Goal: Information Seeking & Learning: Check status

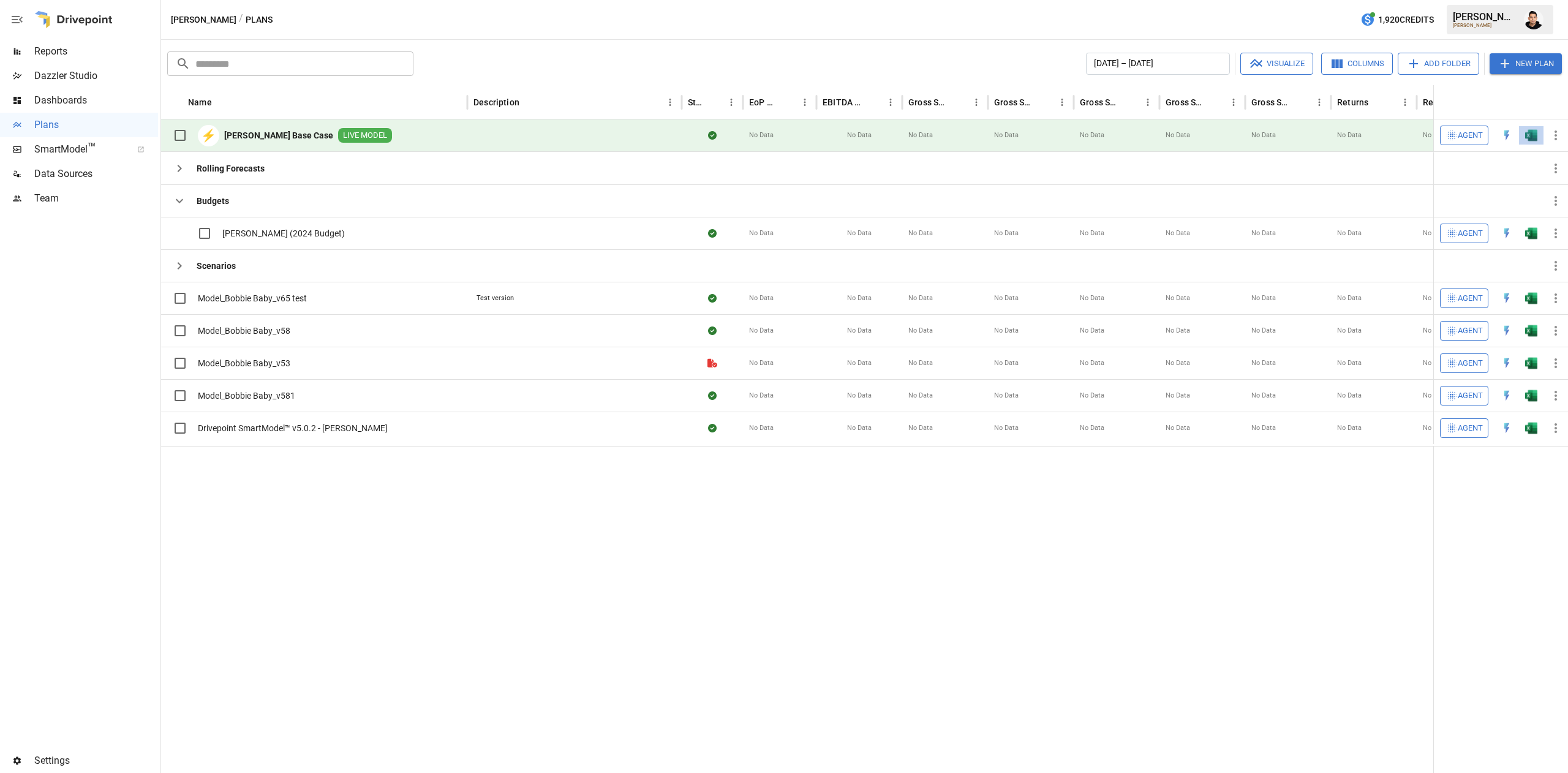
click at [1521, 130] on button "button" at bounding box center [1531, 136] width 39 height 18
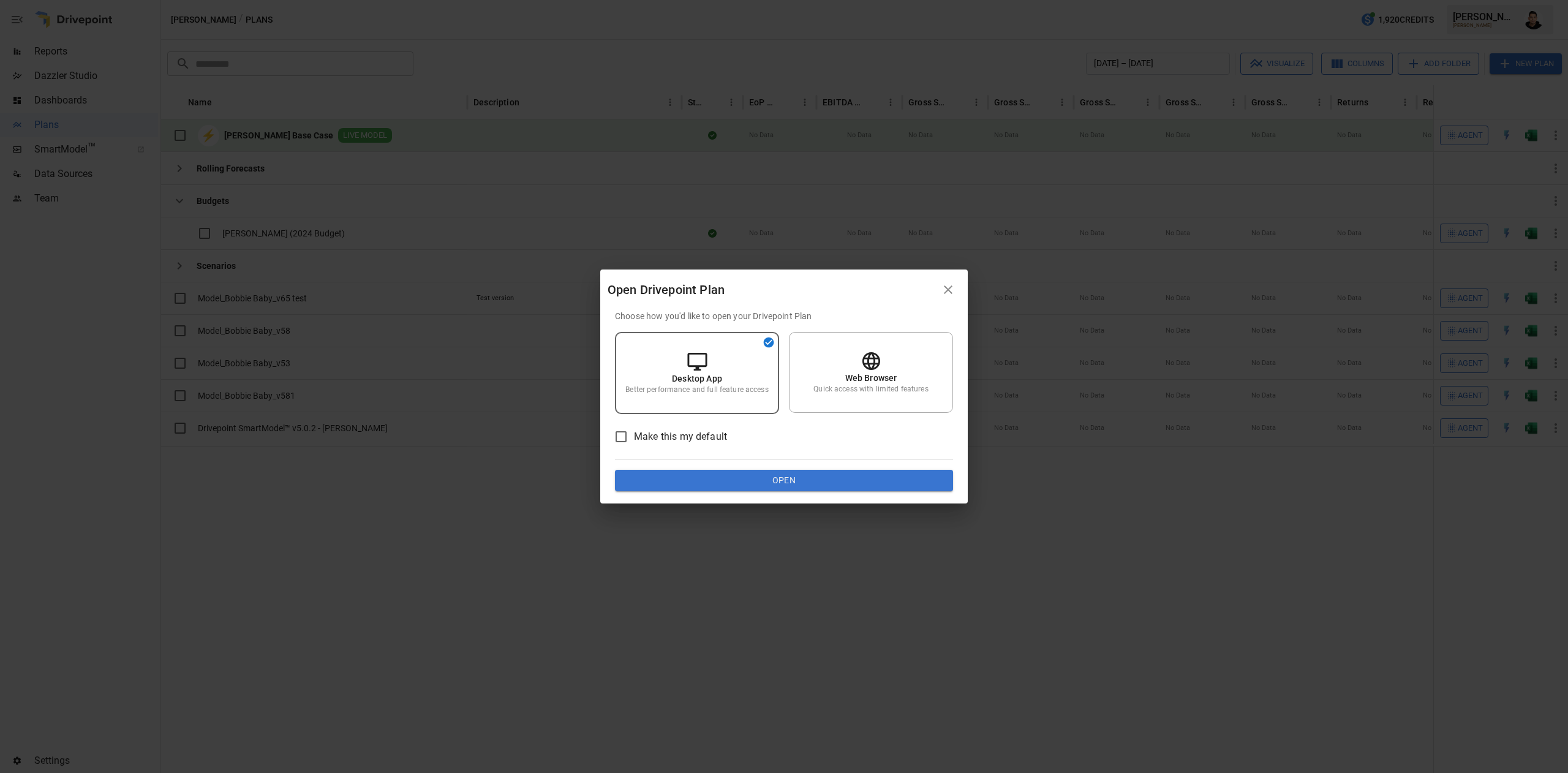
click at [819, 482] on button "Open" at bounding box center [783, 481] width 338 height 22
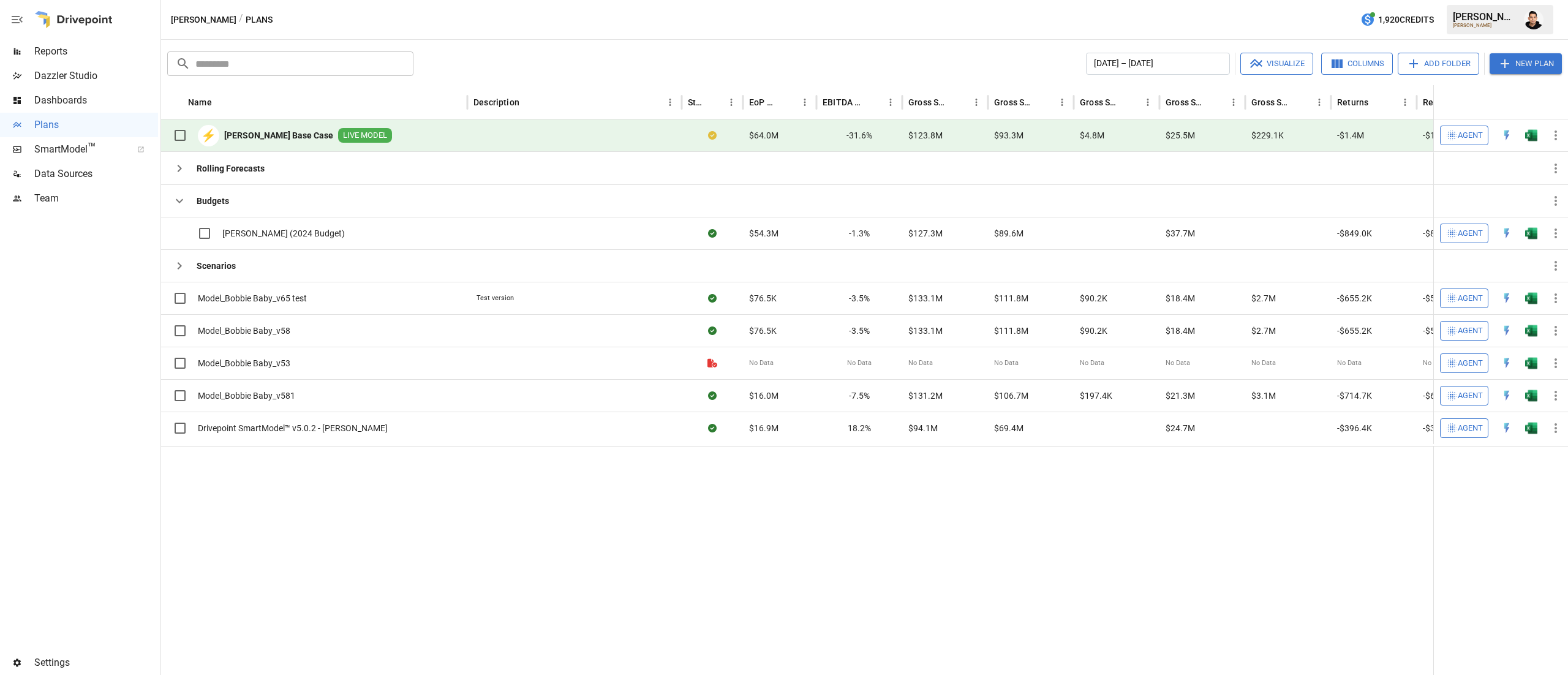
click at [29, 61] on div "Reports" at bounding box center [79, 51] width 158 height 25
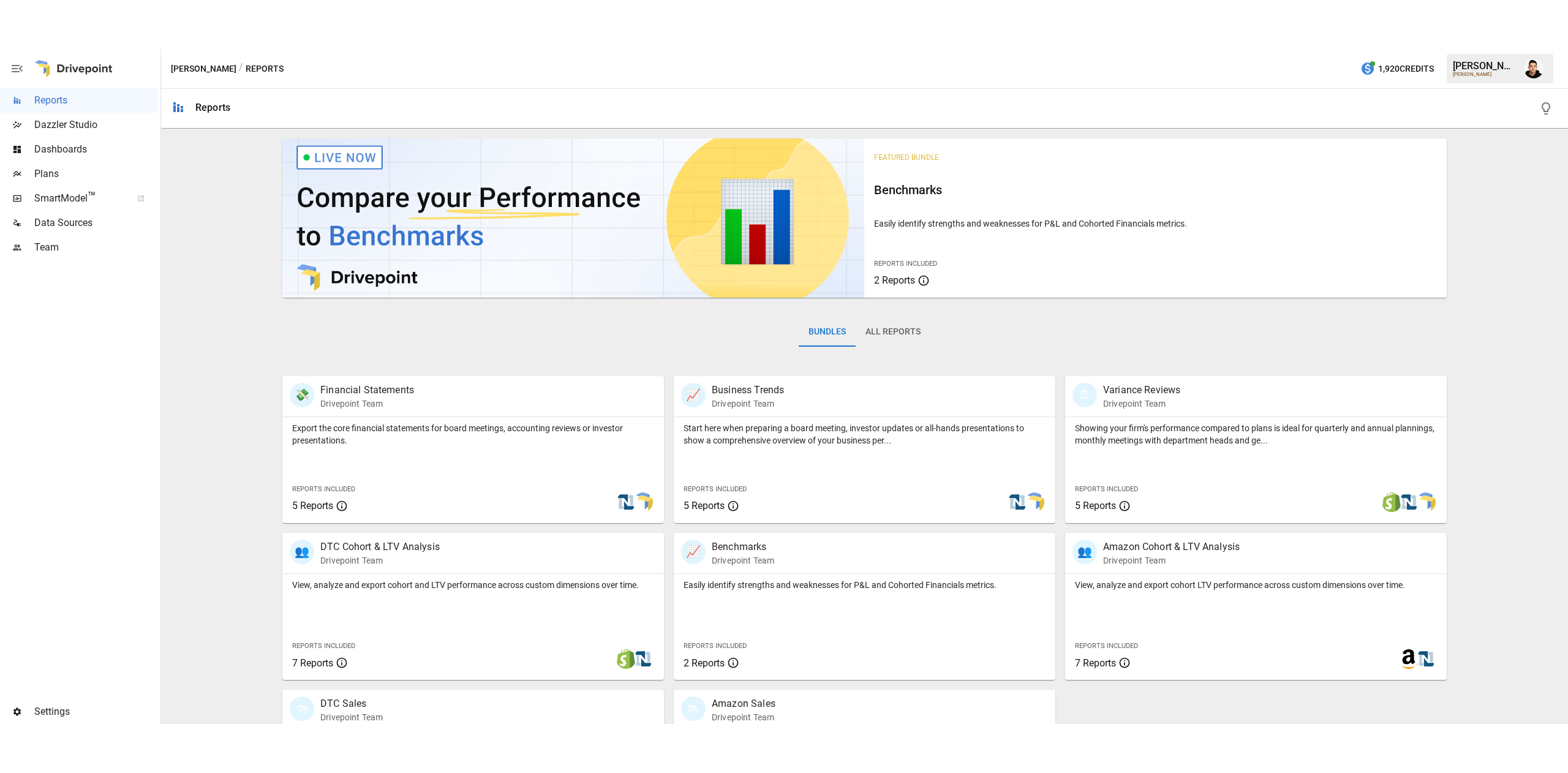
scroll to position [117, 0]
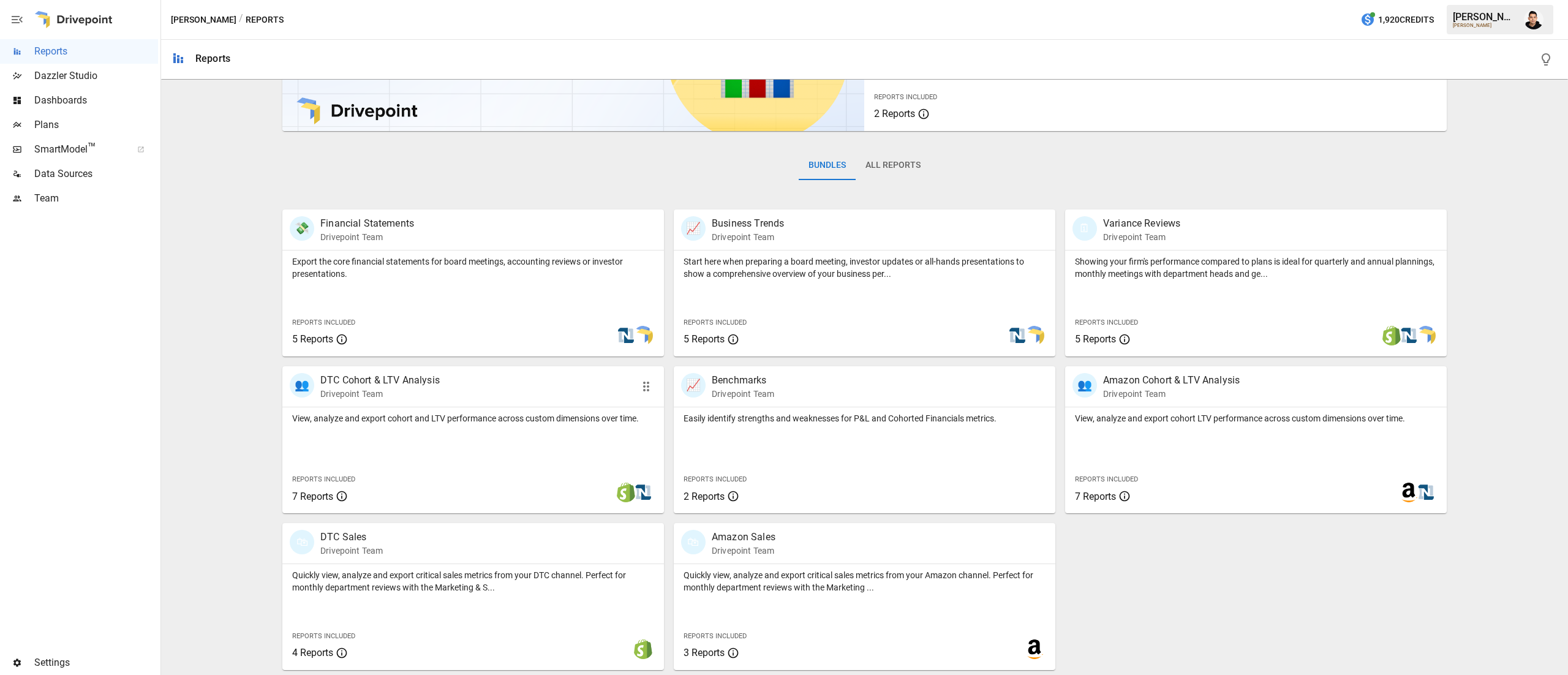
click at [472, 409] on div "👥 DTC Cohort & LTV Analysis Drivepoint Team View, analyze and export cohort and…" at bounding box center [472, 440] width 381 height 147
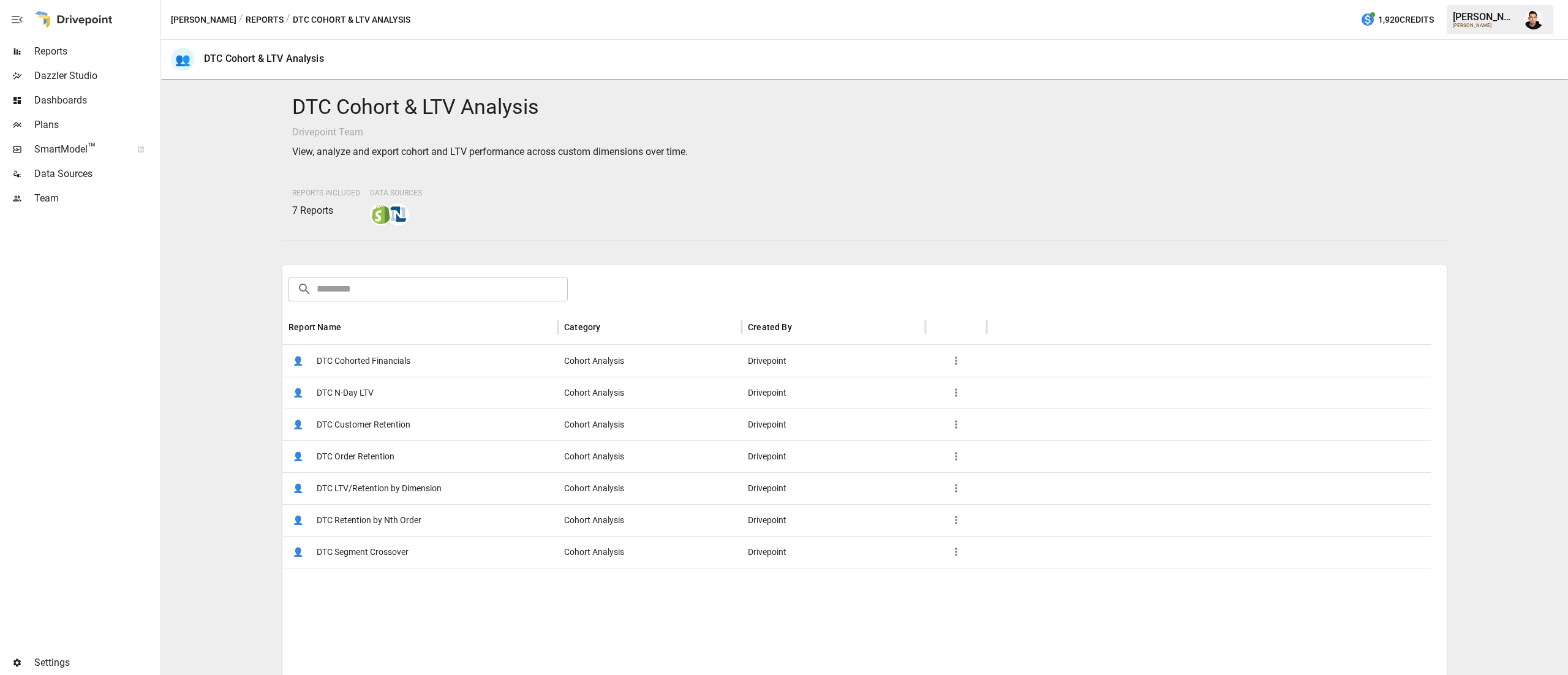
click at [431, 452] on div "👤 DTC Order Retention" at bounding box center [420, 456] width 276 height 32
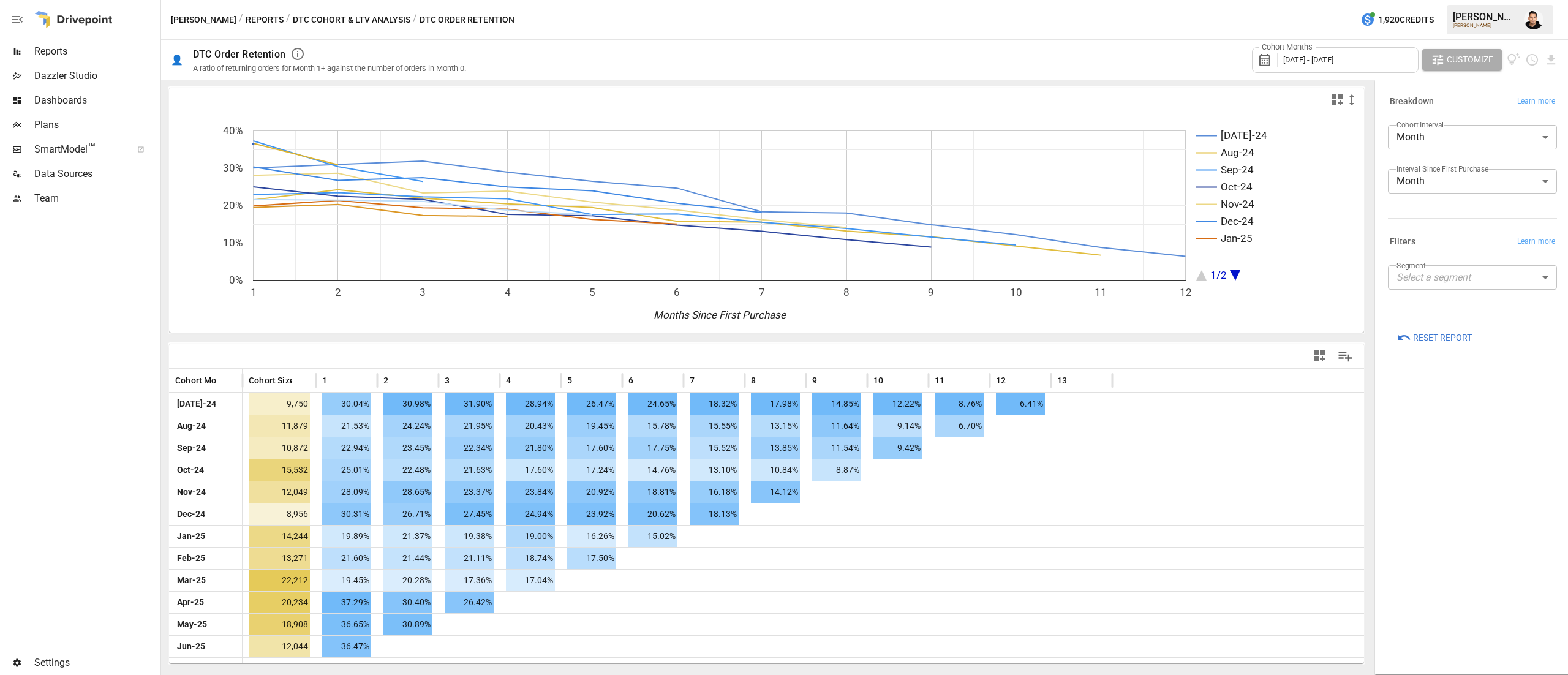
click at [1492, 0] on body "Reports Dazzler Studio Dashboards Plans SmartModel ™ Data Sources Team Settings…" at bounding box center [784, 0] width 1568 height 0
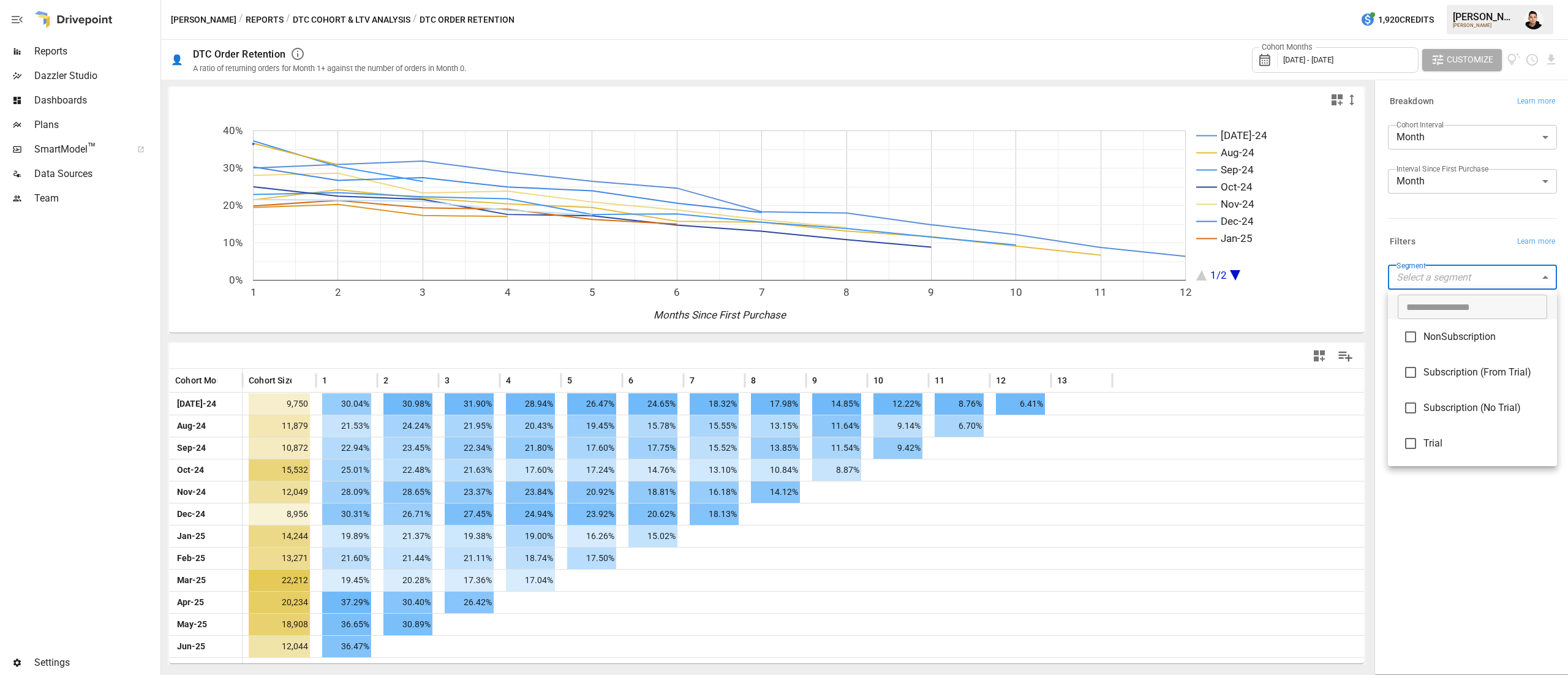
click at [1463, 364] on li "Subscription (From Trial)" at bounding box center [1472, 372] width 169 height 36
type input "**********"
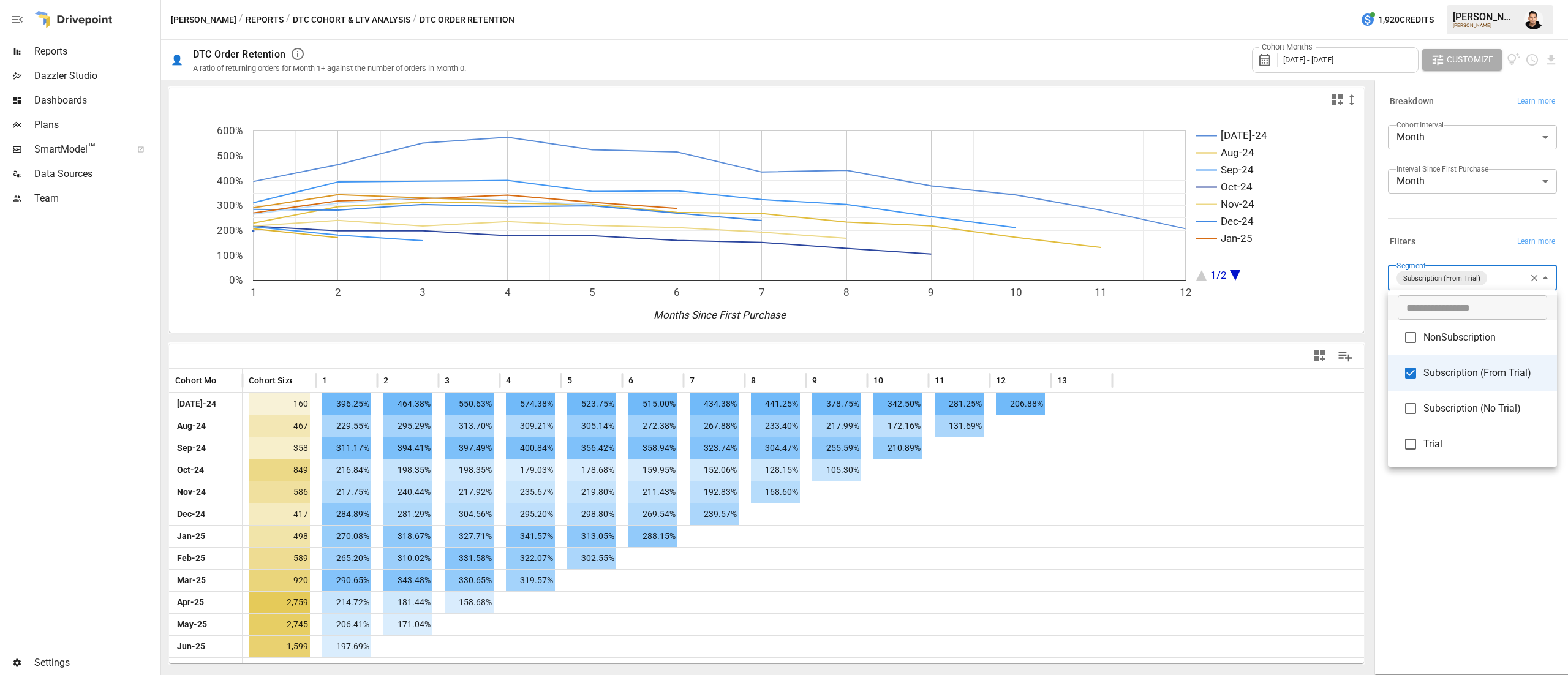
click at [1449, 597] on div at bounding box center [784, 338] width 1568 height 675
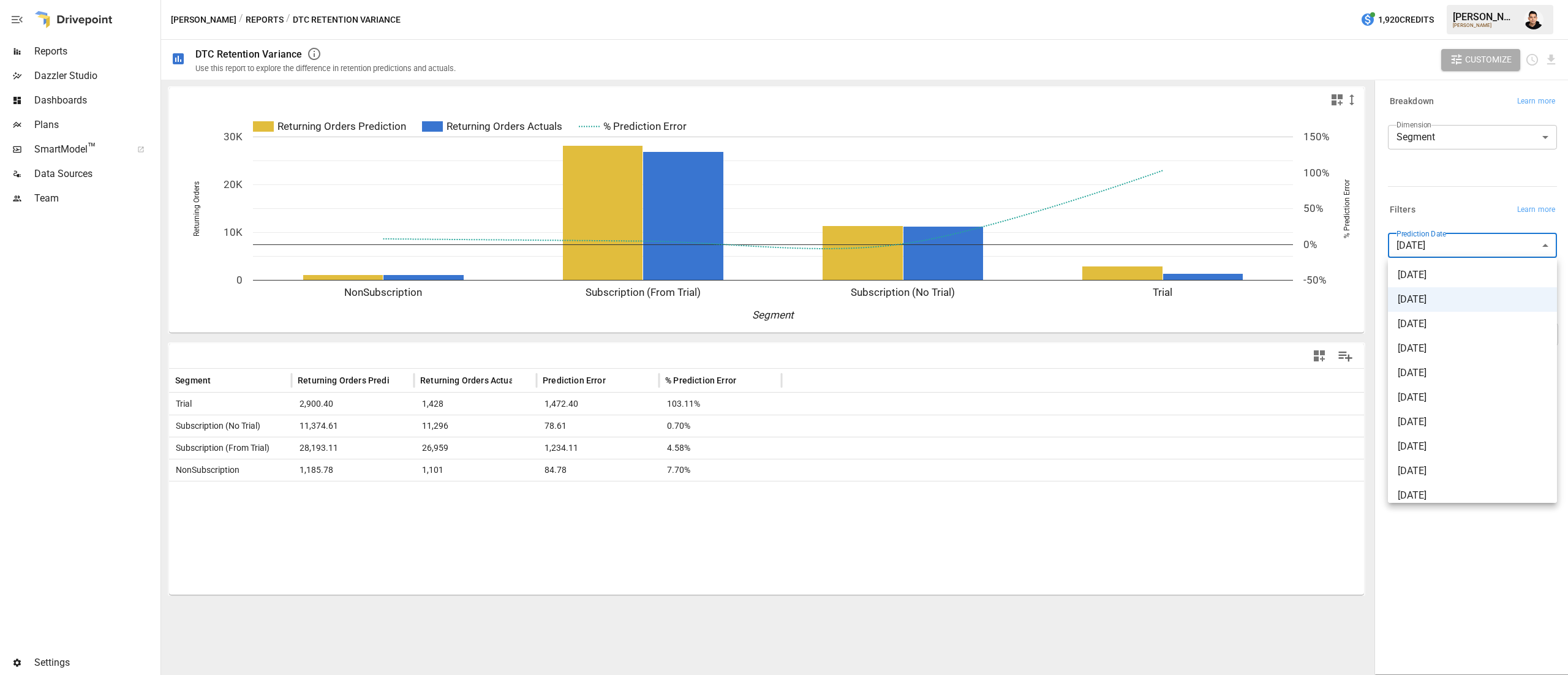
click at [1485, 276] on span "2025-07-01" at bounding box center [1472, 275] width 149 height 15
type input "**********"
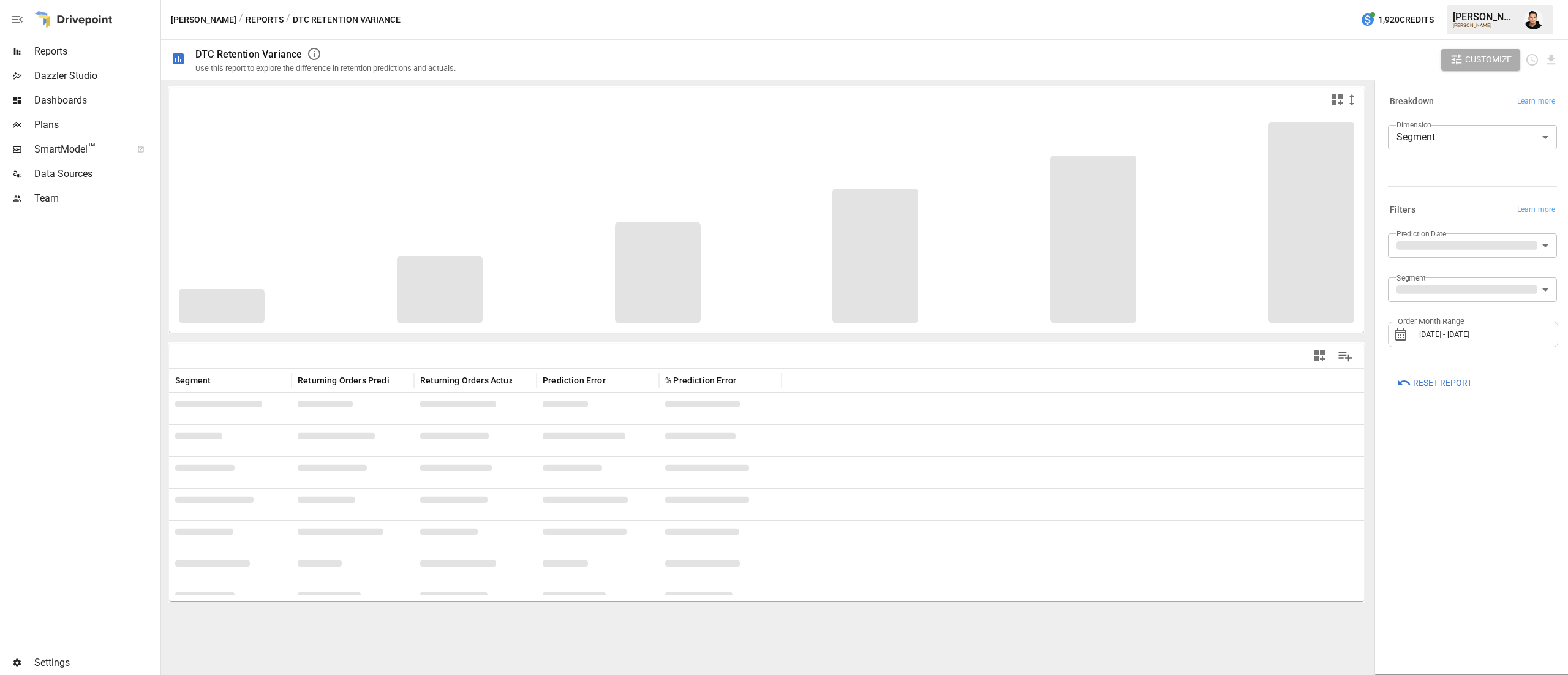
click at [1469, 332] on span "June 2025 - June 2025" at bounding box center [1444, 334] width 50 height 9
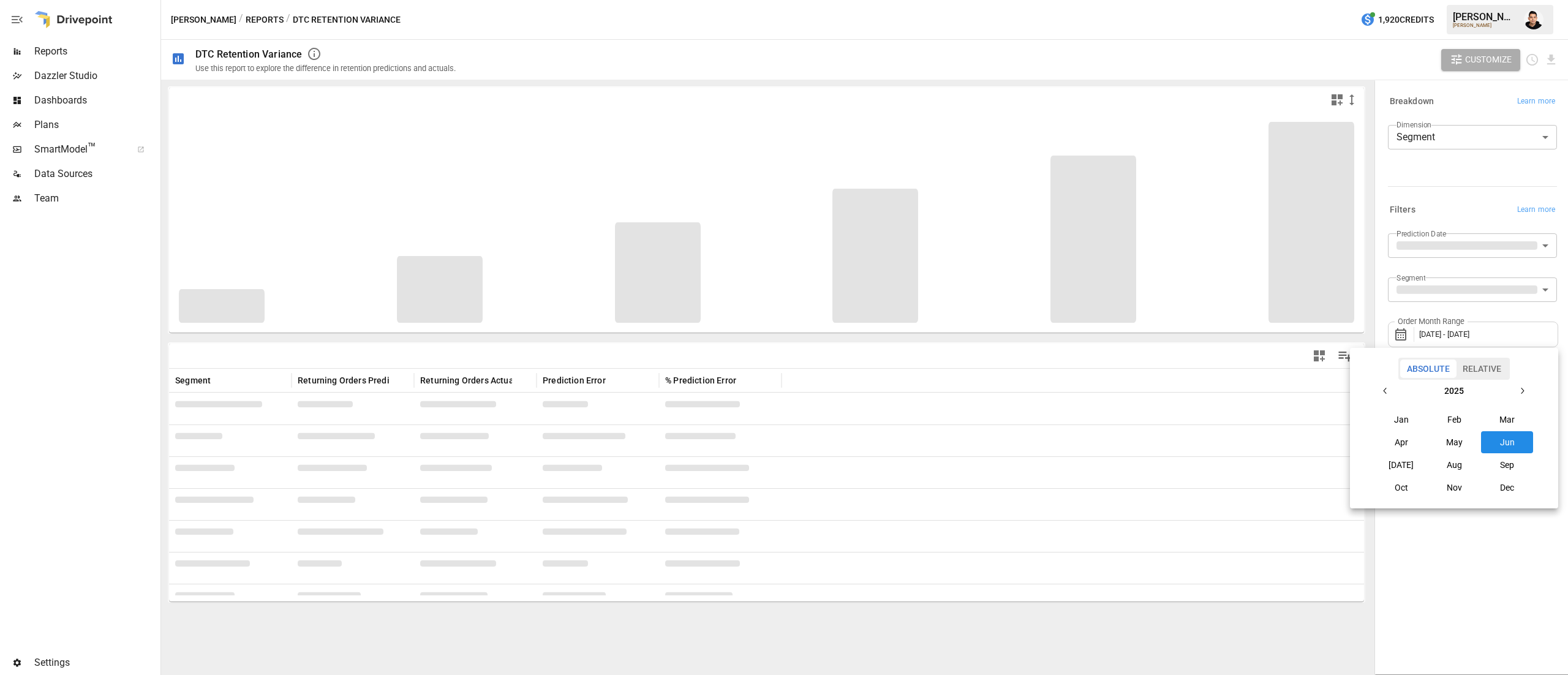
click at [1463, 469] on button "Aug" at bounding box center [1453, 465] width 53 height 22
click at [1466, 557] on div at bounding box center [784, 338] width 1568 height 675
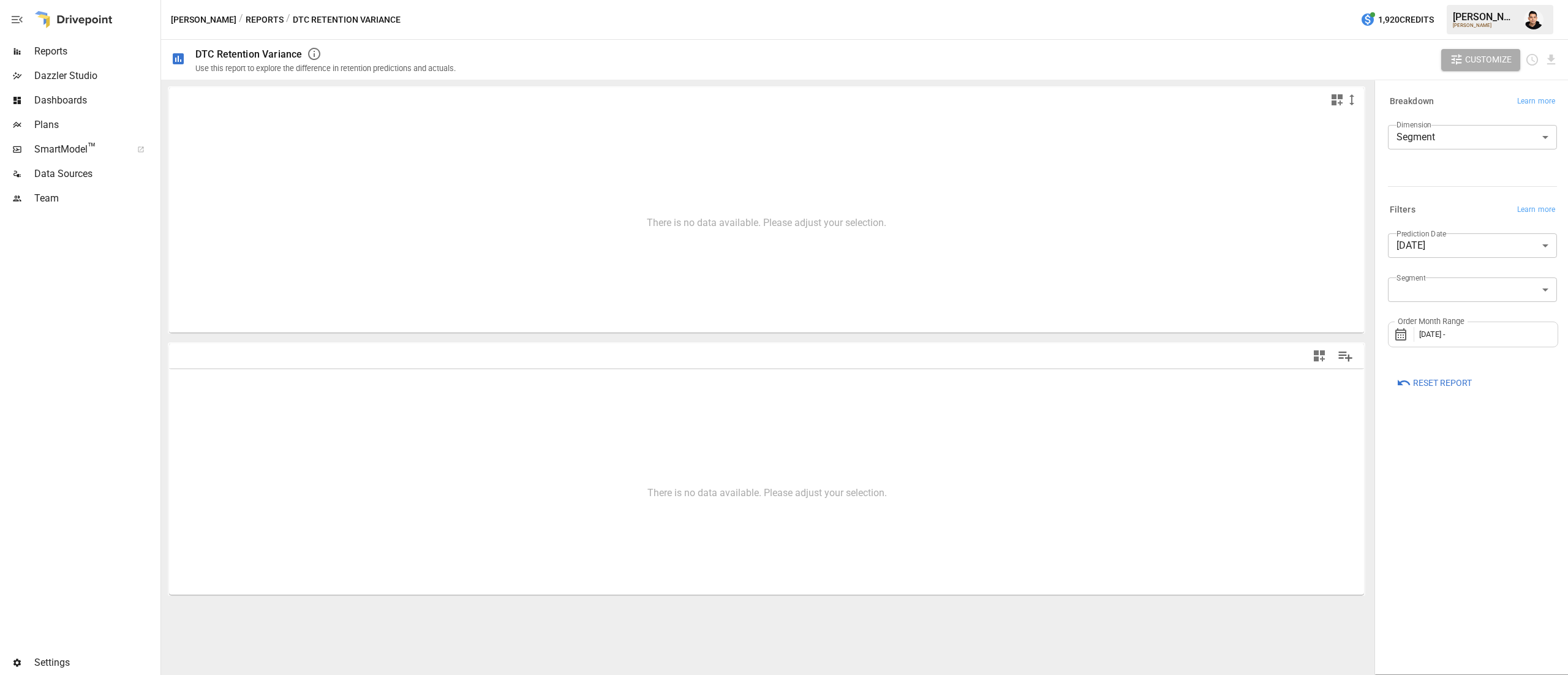
click at [1445, 330] on span "August 2025 -" at bounding box center [1432, 334] width 26 height 9
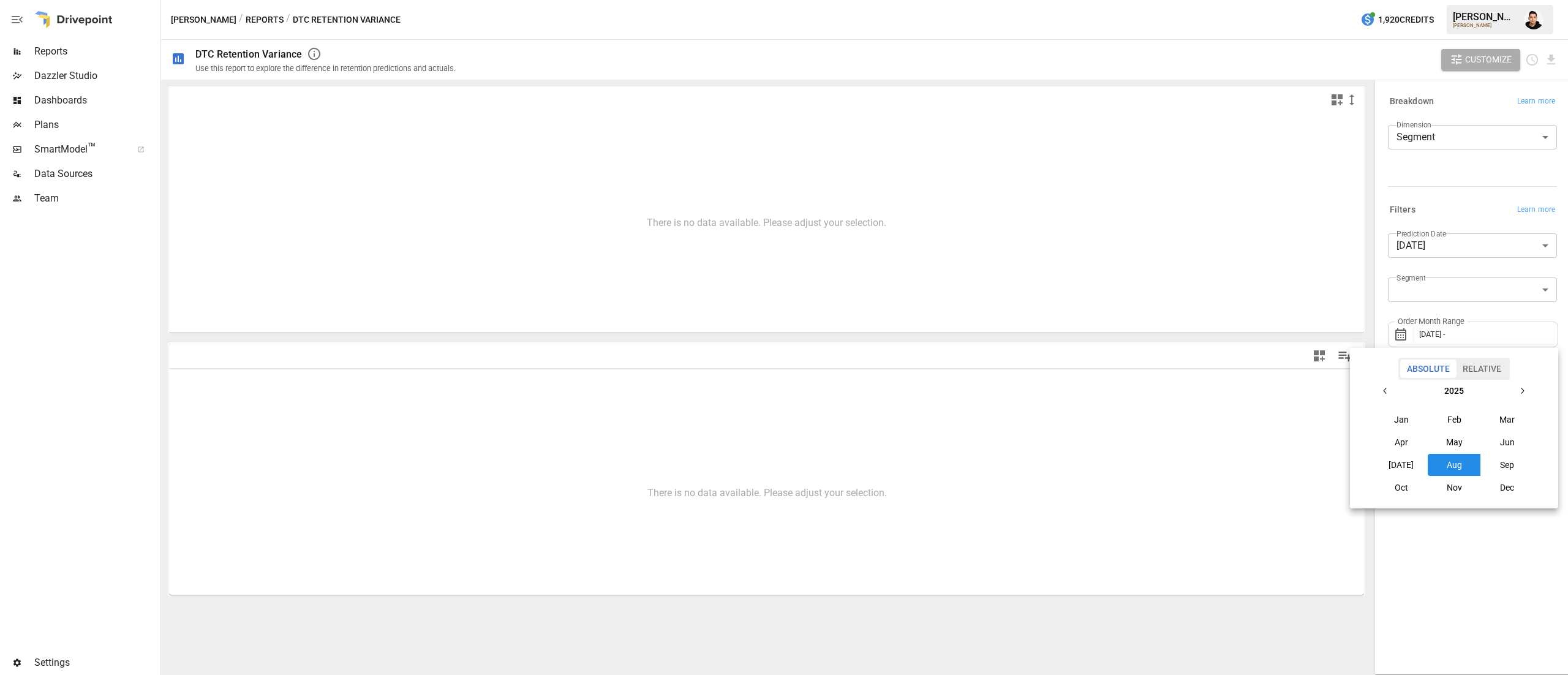
click at [1455, 472] on button "Aug" at bounding box center [1453, 465] width 53 height 22
click at [1490, 600] on div at bounding box center [784, 338] width 1568 height 675
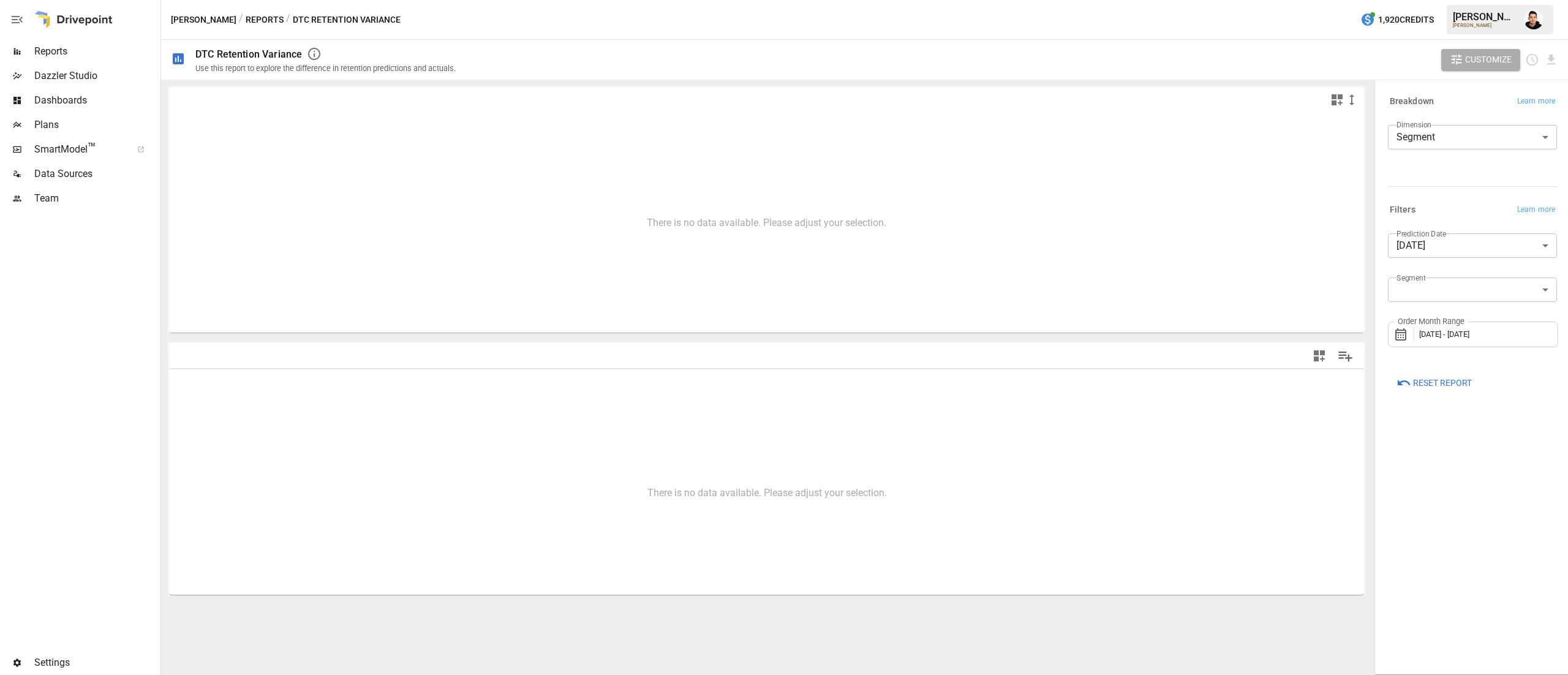
click at [1449, 333] on span "August 2025 - August 2025" at bounding box center [1444, 334] width 50 height 9
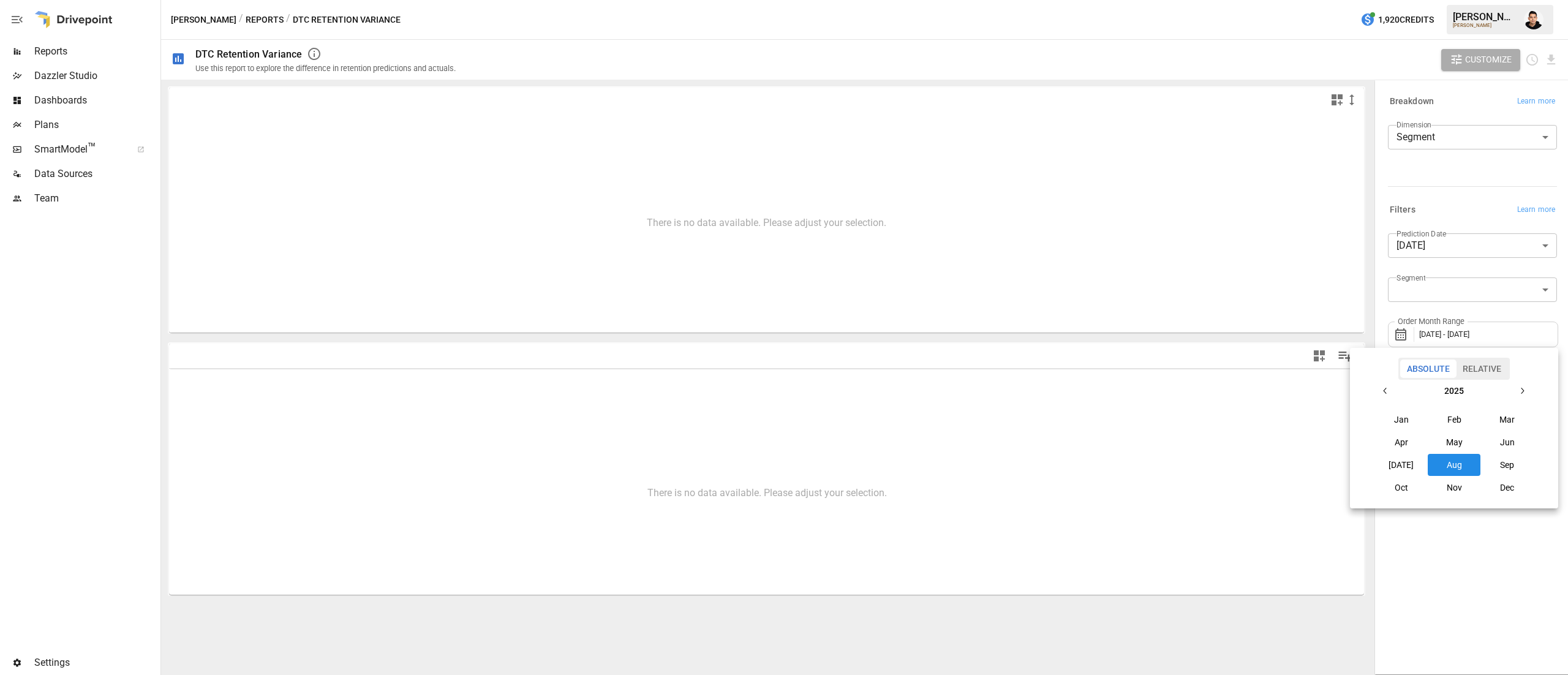
click at [1446, 463] on button "Aug" at bounding box center [1453, 465] width 53 height 22
click at [1439, 468] on button "Aug" at bounding box center [1453, 465] width 53 height 22
click at [1468, 465] on button "Aug" at bounding box center [1453, 465] width 53 height 22
click at [1482, 462] on button "Sep" at bounding box center [1507, 465] width 53 height 22
click at [1433, 464] on button "Aug" at bounding box center [1453, 465] width 53 height 22
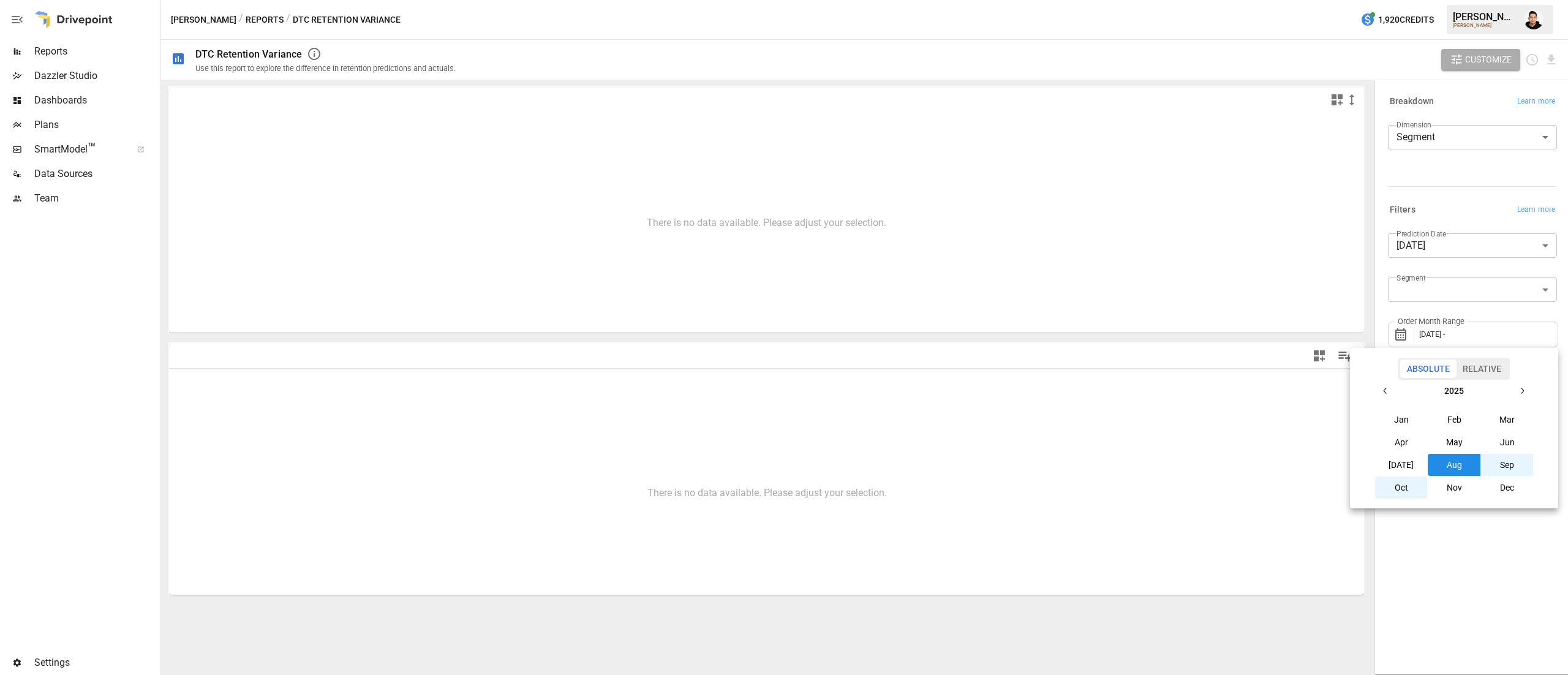
click at [1393, 493] on button "Oct" at bounding box center [1401, 487] width 53 height 22
drag, startPoint x: 1437, startPoint y: 467, endPoint x: 1123, endPoint y: -49, distance: 604.0
click at [1123, 0] on html "**********" at bounding box center [784, 0] width 1568 height 0
